Goal: Task Accomplishment & Management: Manage account settings

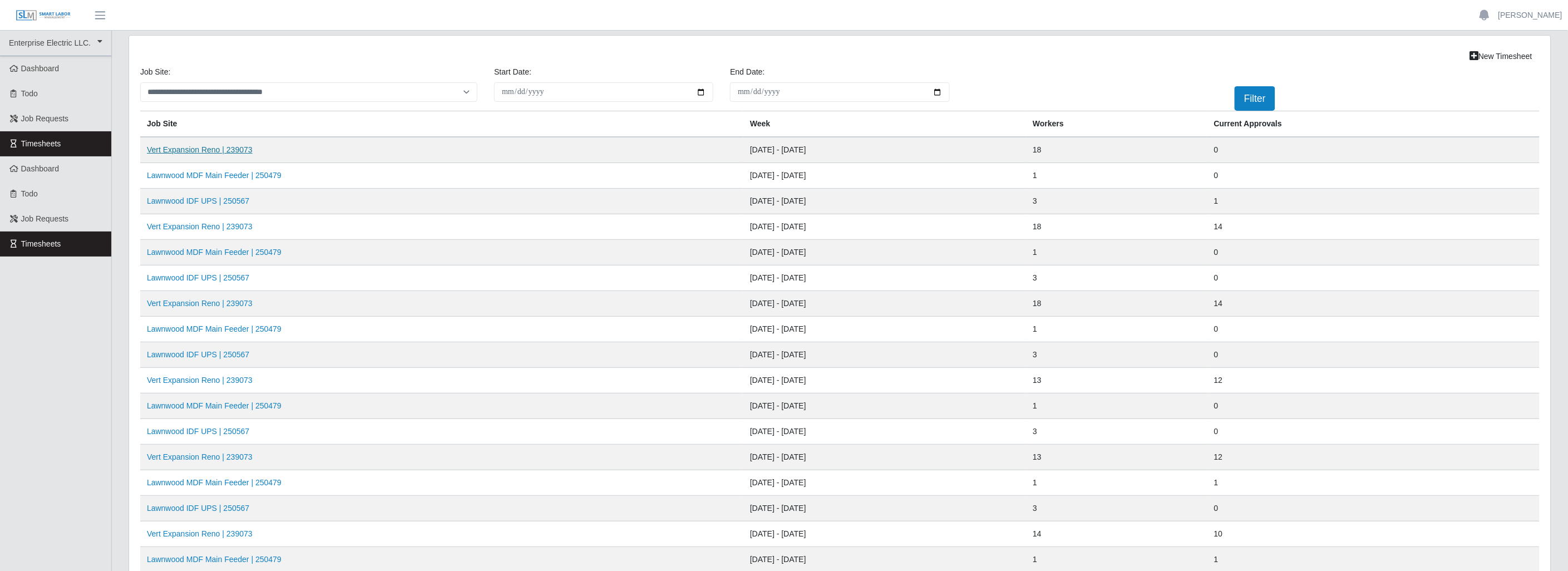
click at [213, 146] on link "Vert Expansion Reno | 239073" at bounding box center [199, 149] width 106 height 9
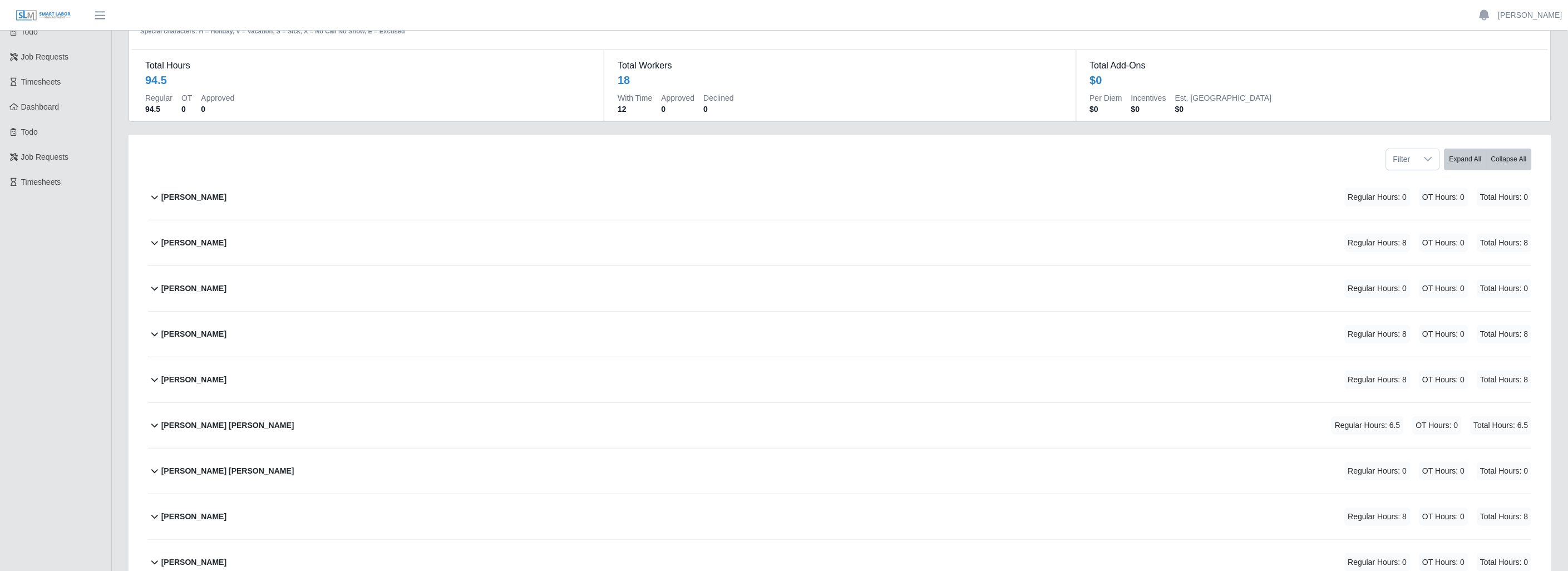
scroll to position [124, 0]
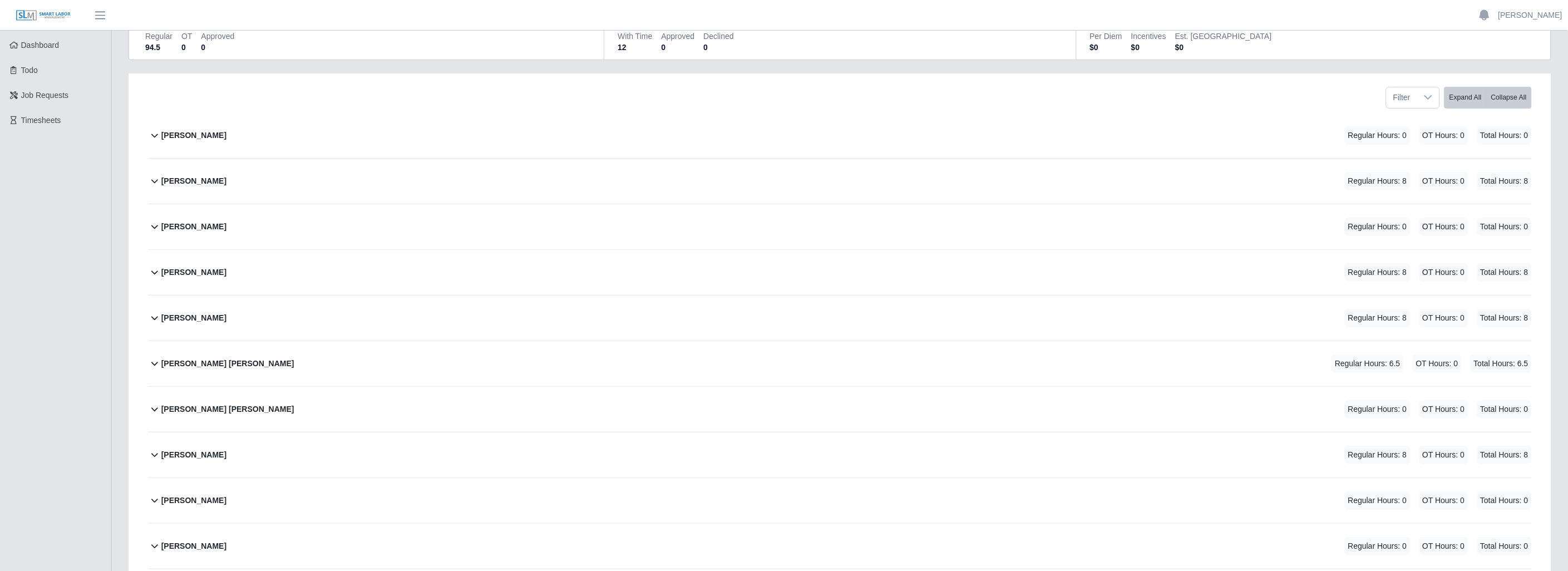
click at [158, 319] on icon at bounding box center [155, 318] width 13 height 13
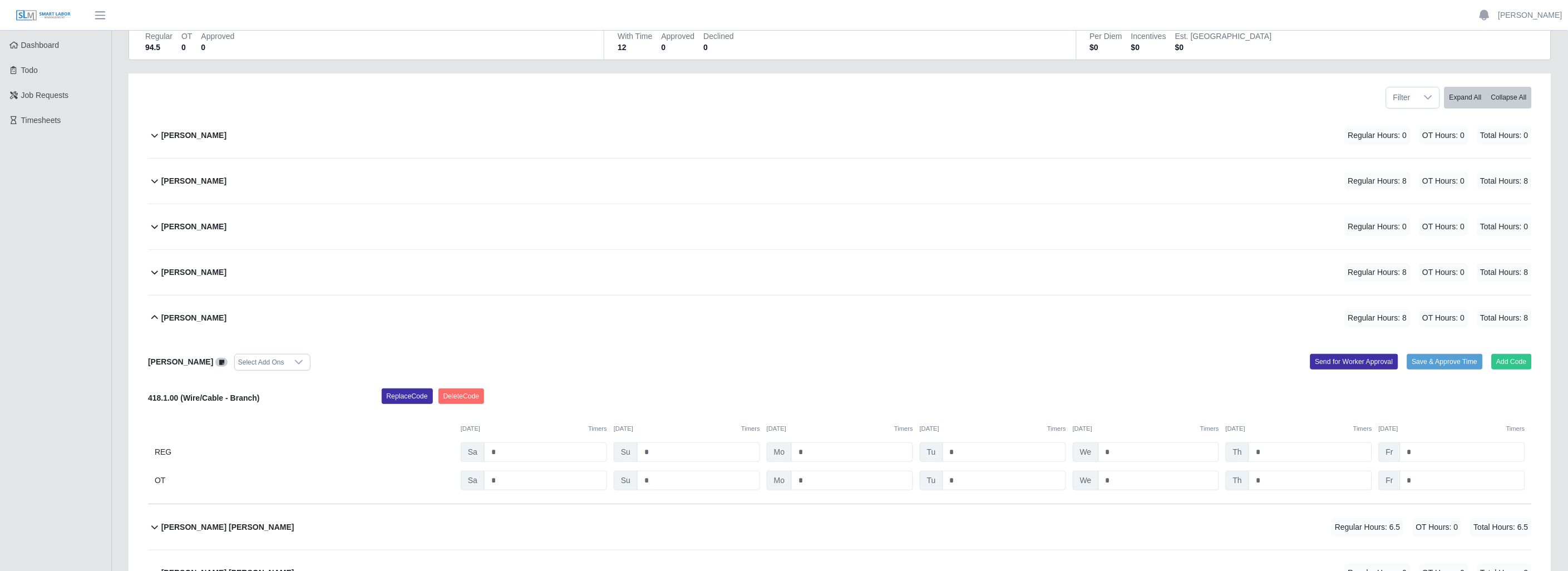
click at [947, 393] on div "Replace Code [GEOGRAPHIC_DATA] Code" at bounding box center [957, 399] width 1168 height 22
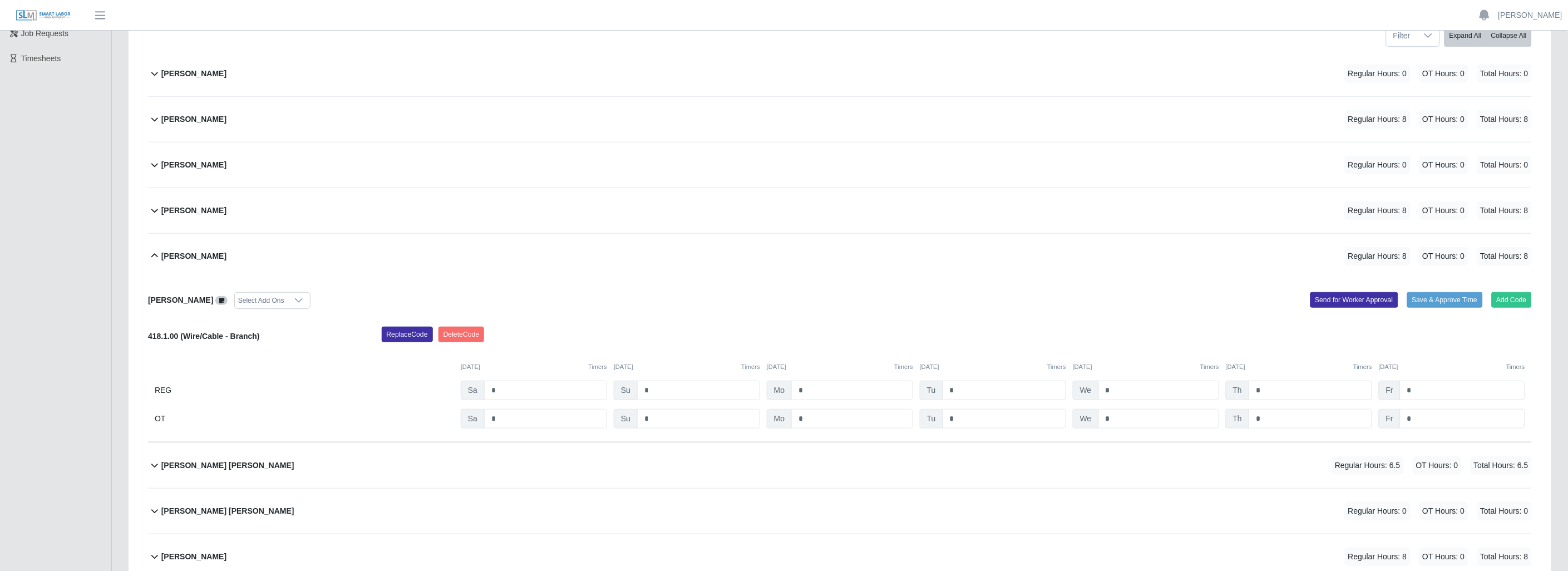
click at [157, 255] on icon at bounding box center [155, 256] width 13 height 13
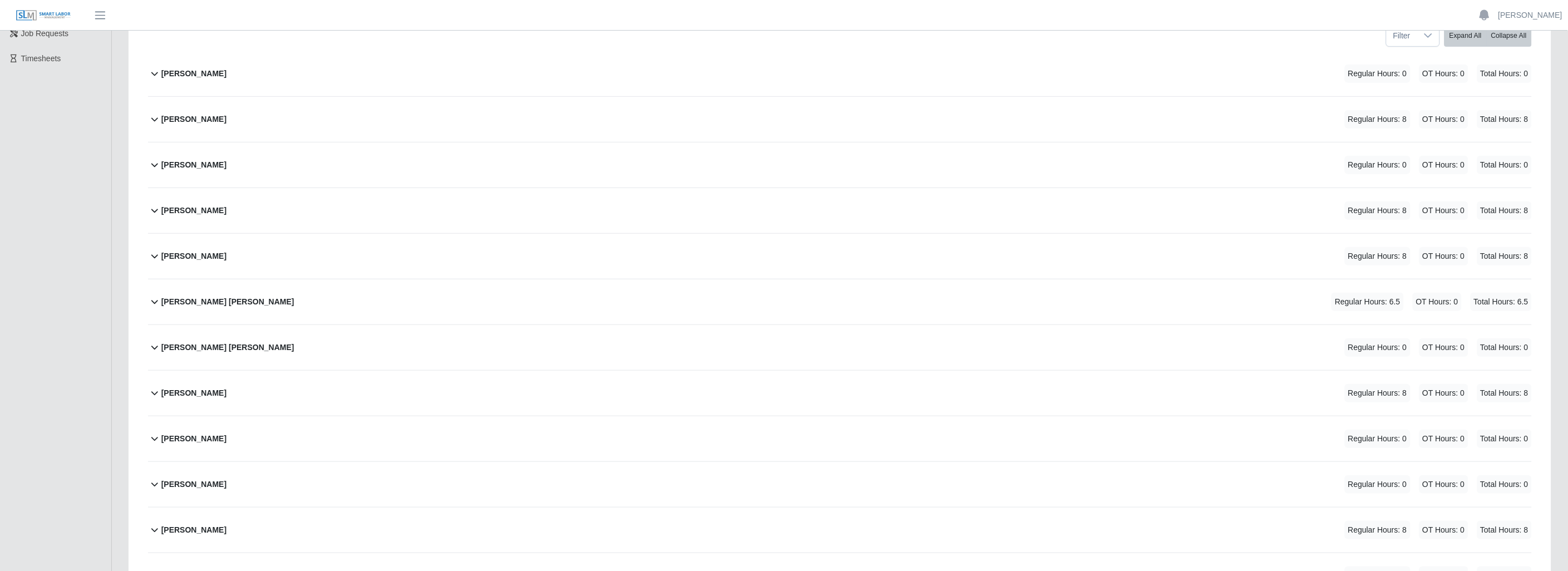
click at [154, 299] on icon at bounding box center [155, 301] width 13 height 13
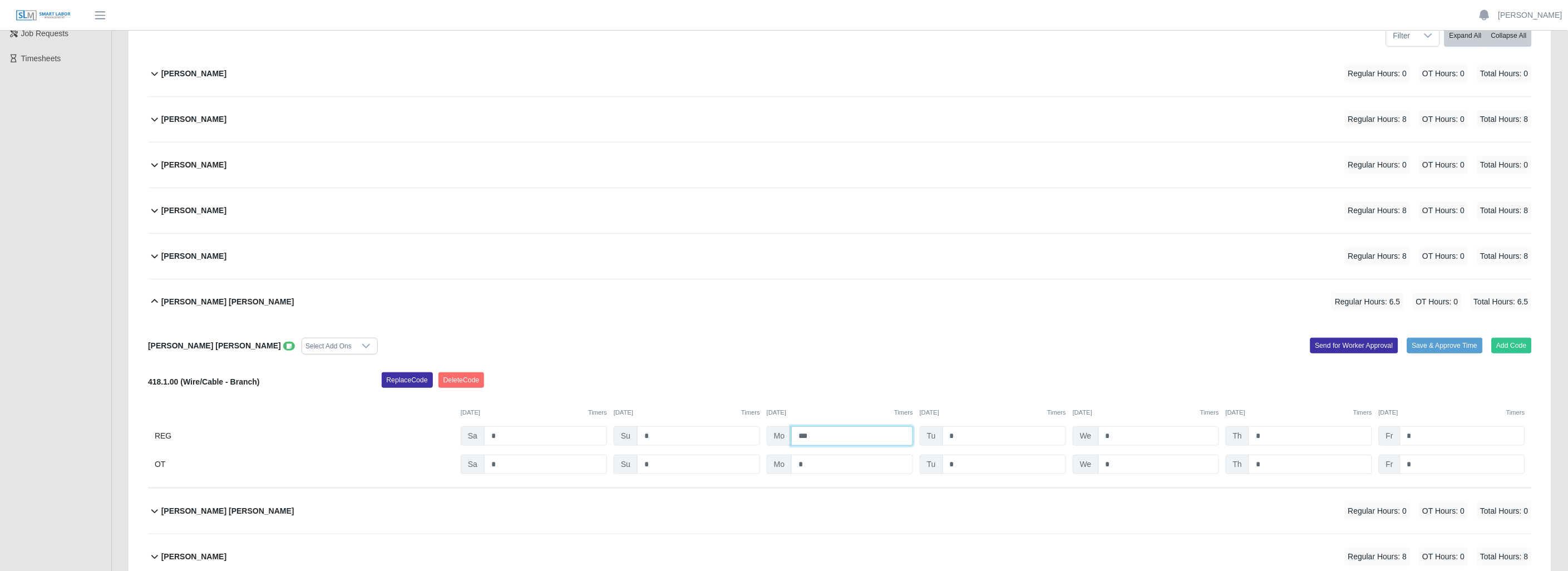
click at [842, 435] on input "***" at bounding box center [852, 436] width 122 height 20
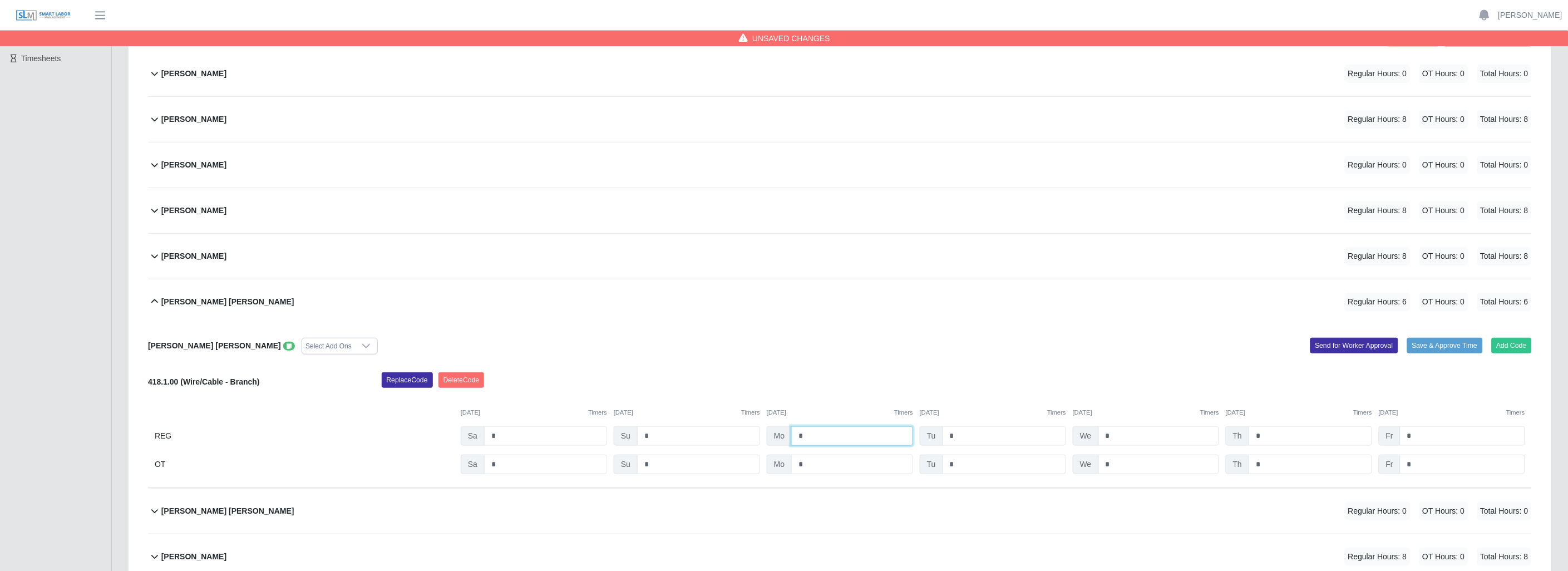
type input "*"
click at [890, 483] on div "[PERSON_NAME] [PERSON_NAME] Select Add Ons Add Code Save & Approve Time Send fo…" at bounding box center [840, 406] width 1384 height 164
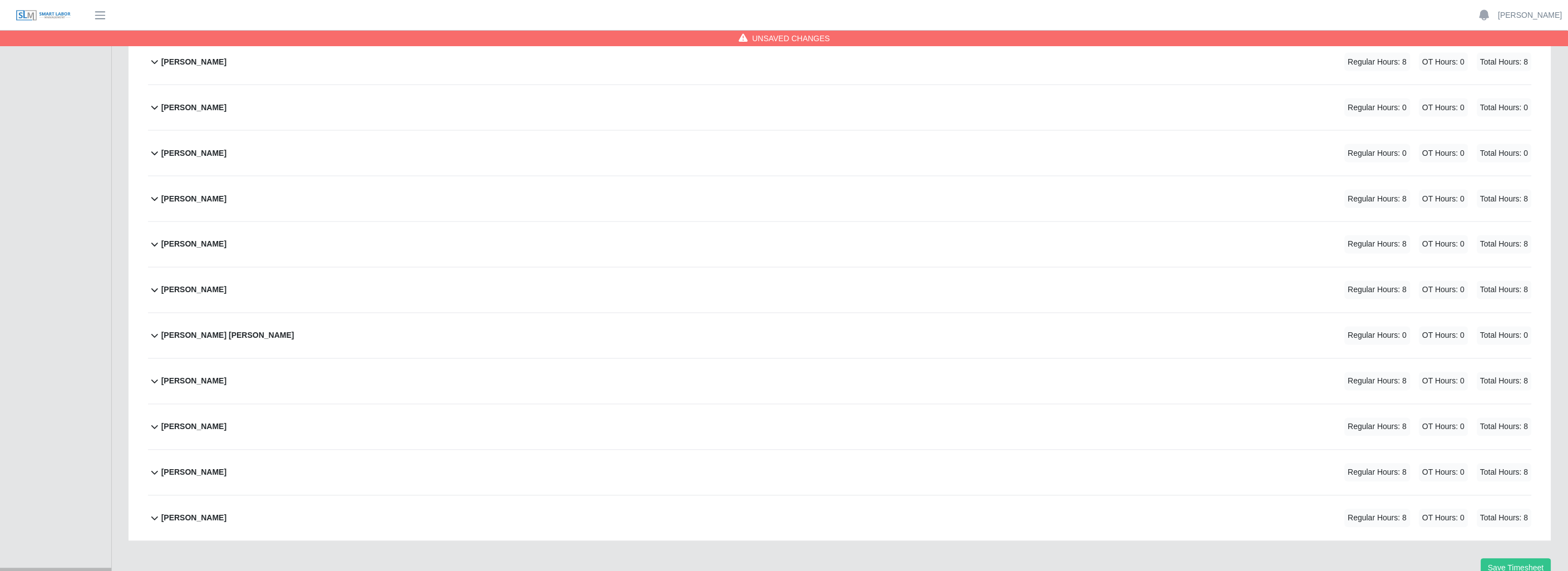
scroll to position [733, 0]
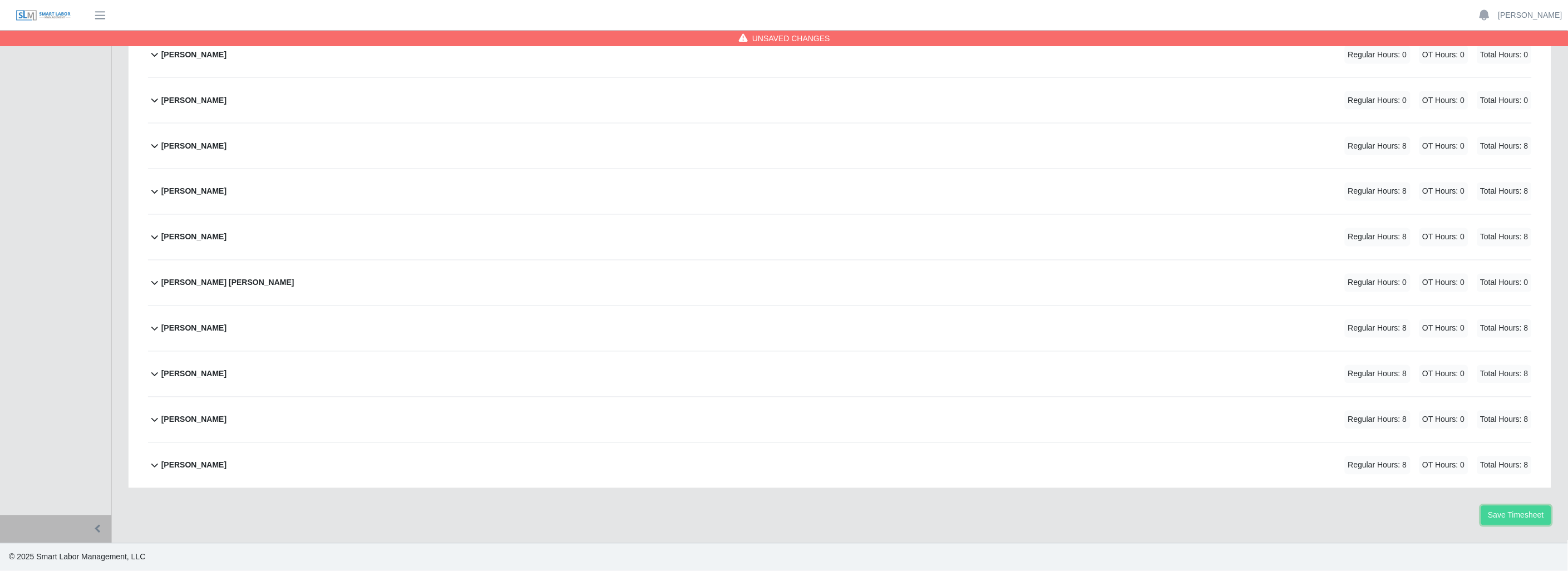
click at [1507, 516] on button "Save Timesheet" at bounding box center [1516, 516] width 70 height 20
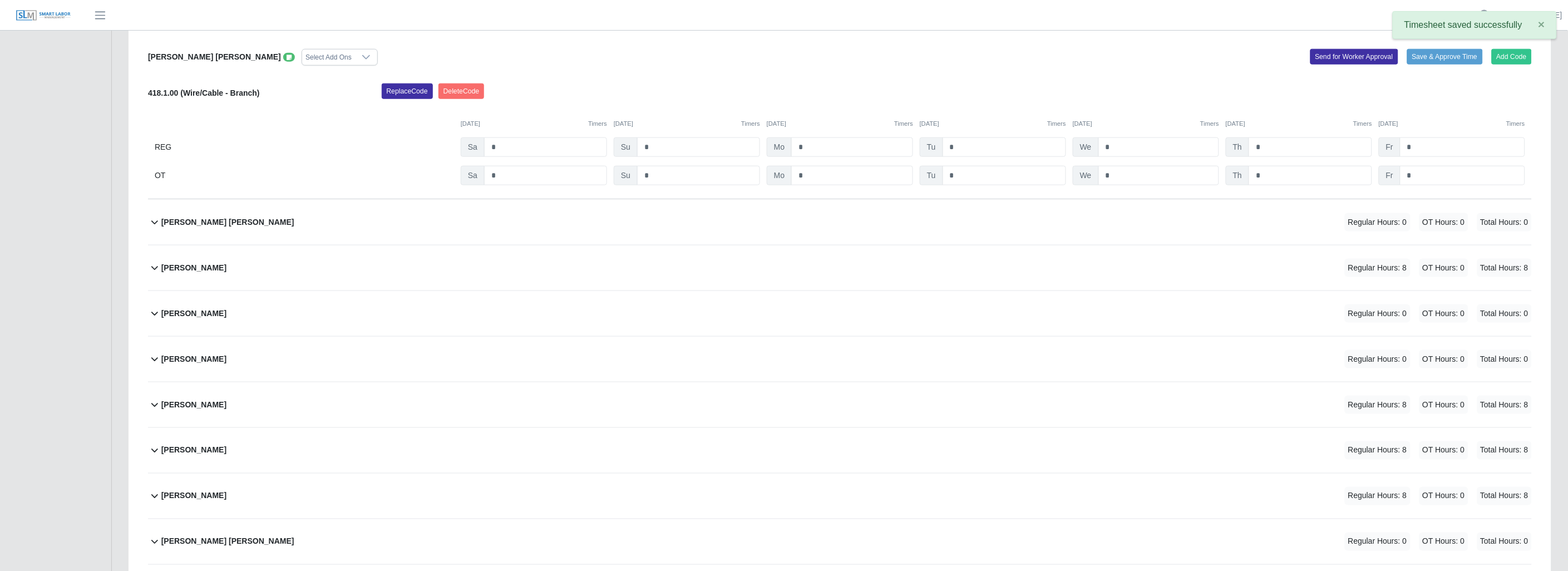
scroll to position [115, 0]
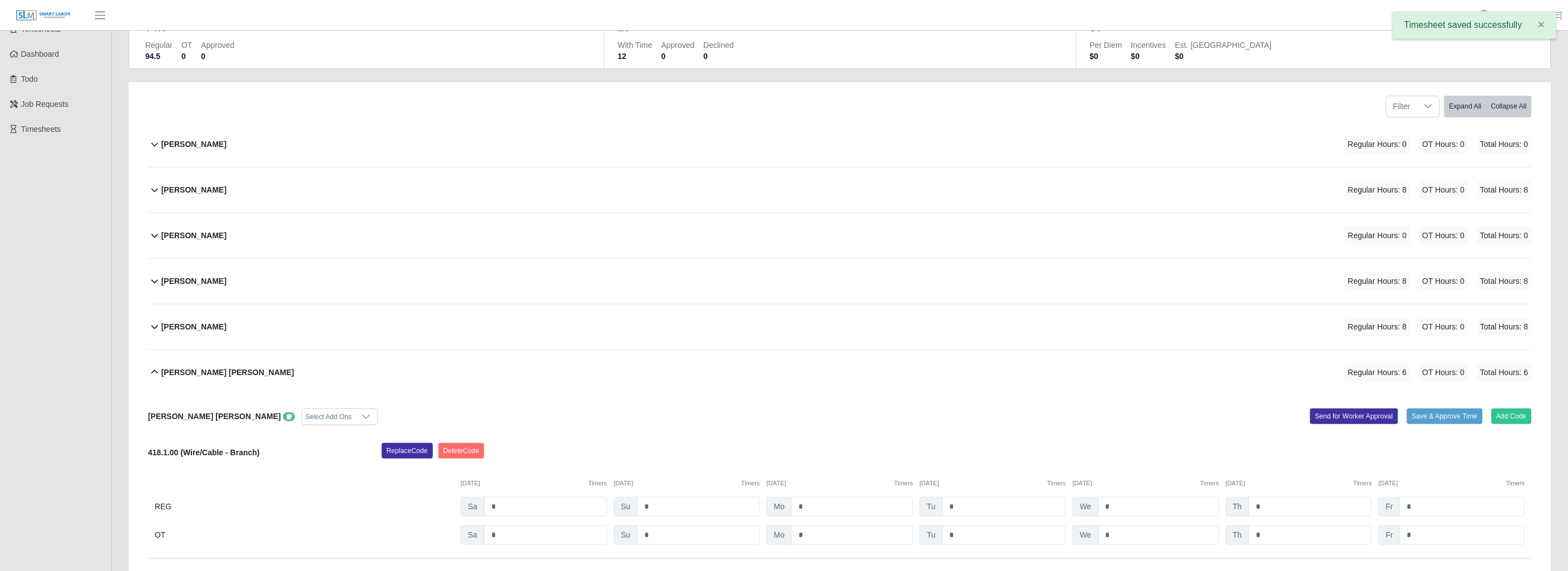
click at [157, 369] on icon at bounding box center [155, 372] width 13 height 13
